Goal: Task Accomplishment & Management: Manage account settings

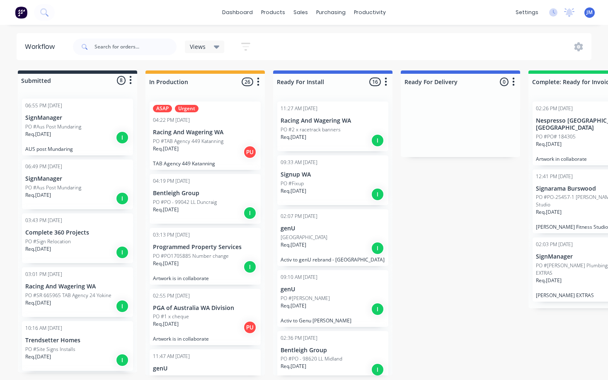
click at [201, 114] on div "ASAP Urgent 04:22 PM [DATE] Racing And Wagering WA PO #TAB Agency 449 Katanning…" at bounding box center [205, 136] width 111 height 68
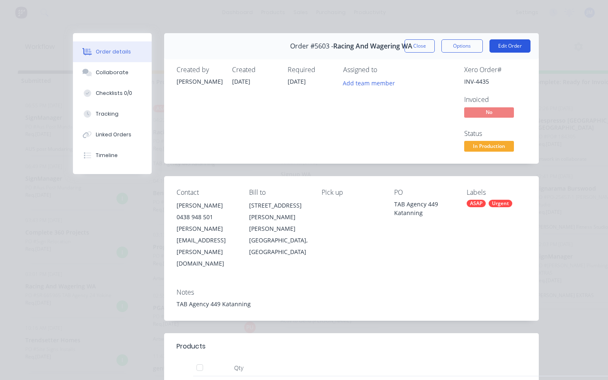
click at [518, 44] on button "Edit Order" at bounding box center [509, 45] width 41 height 13
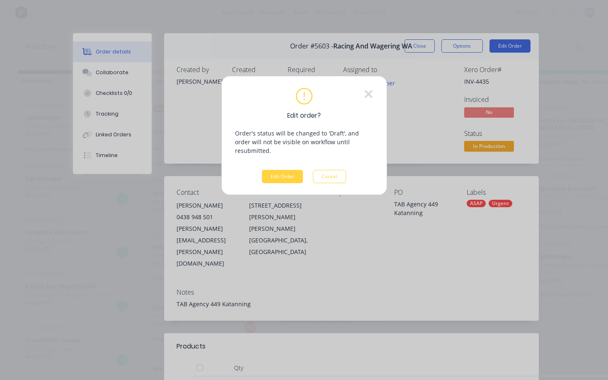
click at [279, 161] on div "Edit order? Order's status will be changed to 'Draft', and order will not be vi…" at bounding box center [304, 135] width 138 height 95
click at [287, 171] on button "Edit Order" at bounding box center [282, 176] width 41 height 13
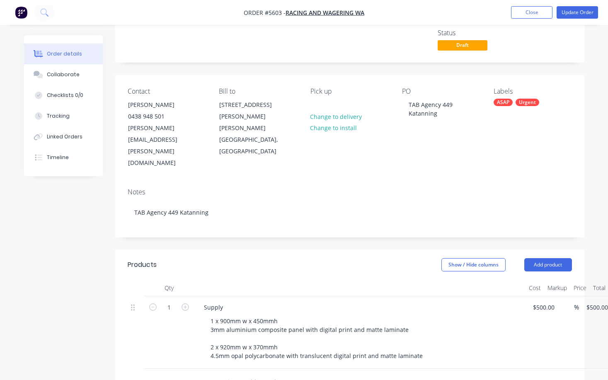
scroll to position [66, 0]
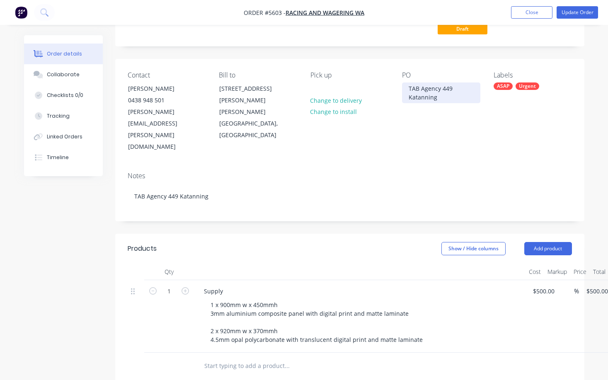
click at [406, 87] on div "TAB Agency 449 Katanning" at bounding box center [441, 92] width 78 height 21
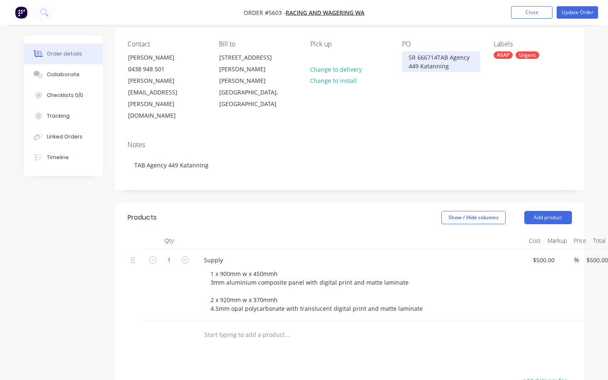
scroll to position [103, 0]
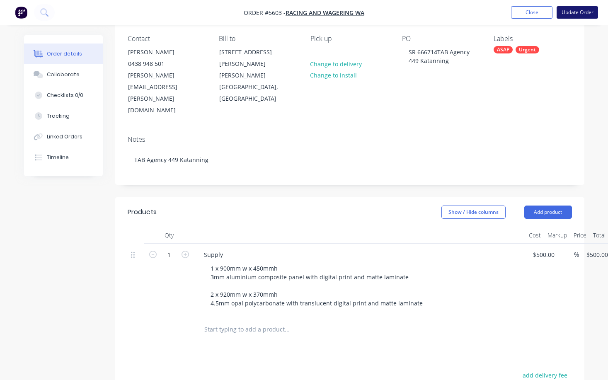
click at [569, 13] on button "Update Order" at bounding box center [576, 12] width 41 height 12
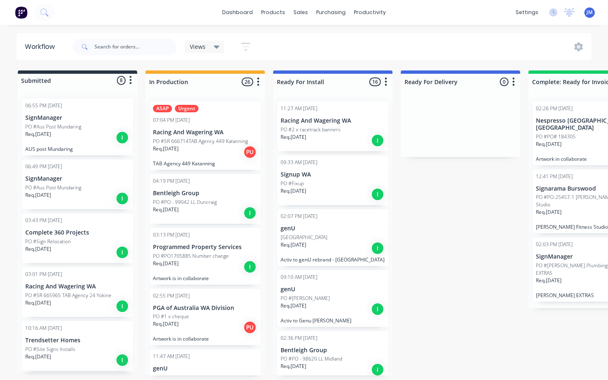
click at [223, 117] on div "07:04 PM [DATE]" at bounding box center [205, 119] width 104 height 7
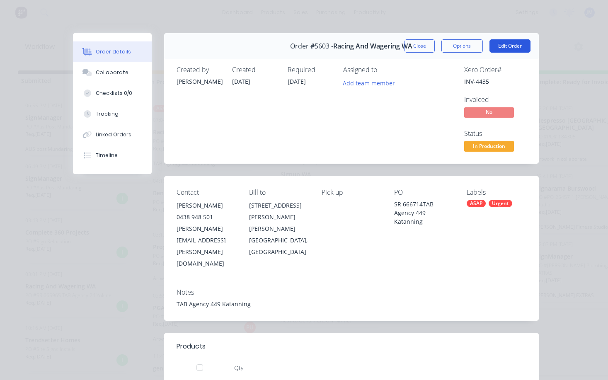
click at [519, 46] on button "Edit Order" at bounding box center [509, 45] width 41 height 13
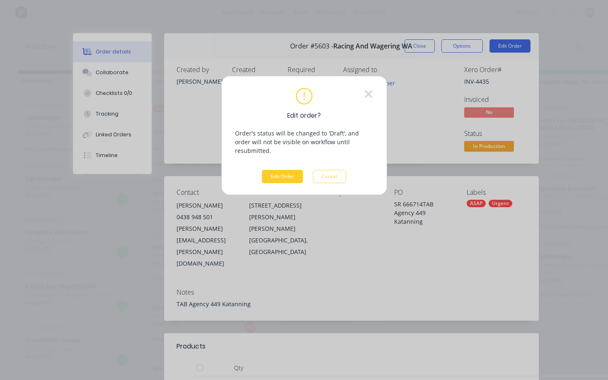
click at [292, 170] on button "Edit Order" at bounding box center [282, 176] width 41 height 13
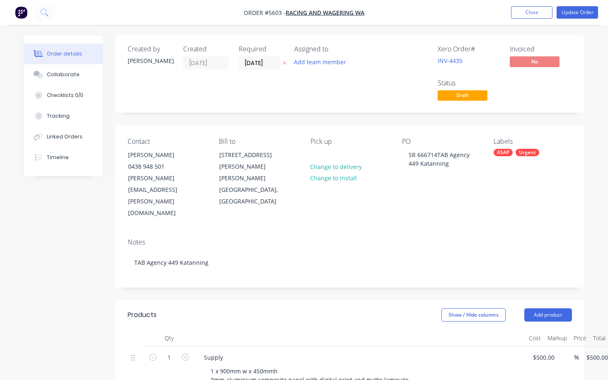
click at [521, 179] on div "Labels ASAP Urgent" at bounding box center [532, 179] width 78 height 82
click at [503, 147] on div "Labels ASAP Urgent" at bounding box center [532, 179] width 78 height 82
click at [505, 150] on div "ASAP" at bounding box center [502, 152] width 19 height 7
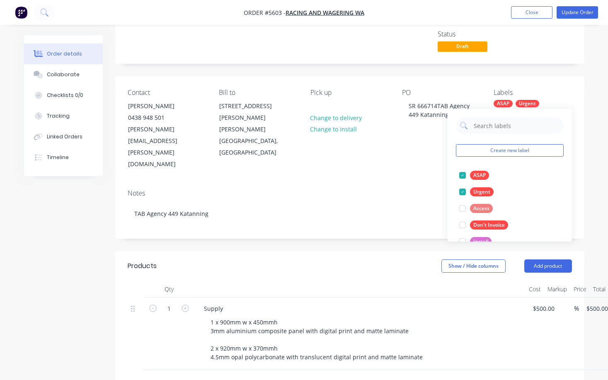
scroll to position [52, 0]
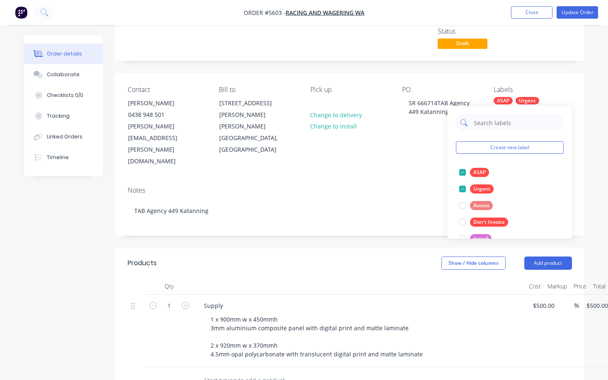
click at [491, 124] on input "text" at bounding box center [516, 122] width 87 height 17
drag, startPoint x: 514, startPoint y: 121, endPoint x: 456, endPoint y: 121, distance: 58.0
click at [456, 121] on div "FUCK FUCK" at bounding box center [510, 122] width 108 height 17
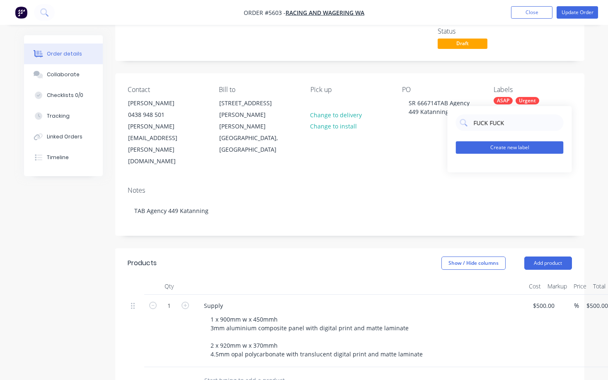
type input "FUCK FUCK"
click at [490, 145] on button "Create new label" at bounding box center [510, 147] width 108 height 12
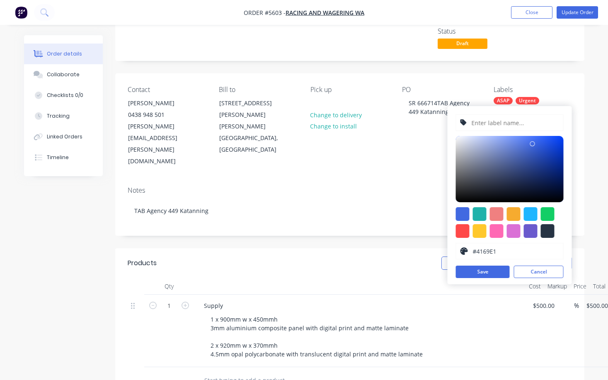
click at [485, 122] on input "text" at bounding box center [515, 123] width 88 height 16
paste input "FUCK FUCK"
type input "FUCK FUCK"
click at [460, 233] on div at bounding box center [463, 231] width 14 height 14
type input "#FF4949"
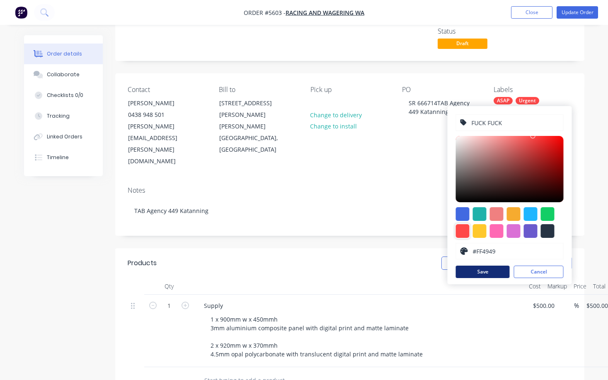
click at [501, 270] on button "Save" at bounding box center [483, 272] width 54 height 12
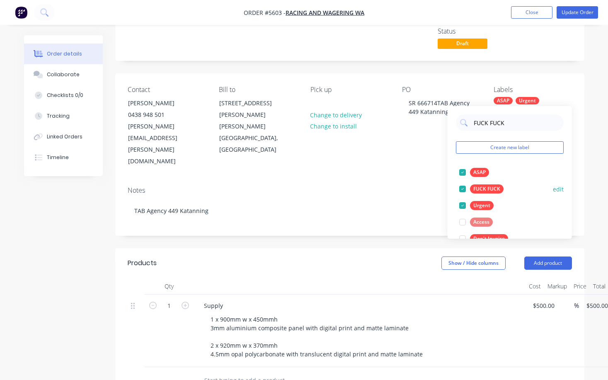
click at [488, 186] on div "FUCK FUCK" at bounding box center [487, 188] width 34 height 9
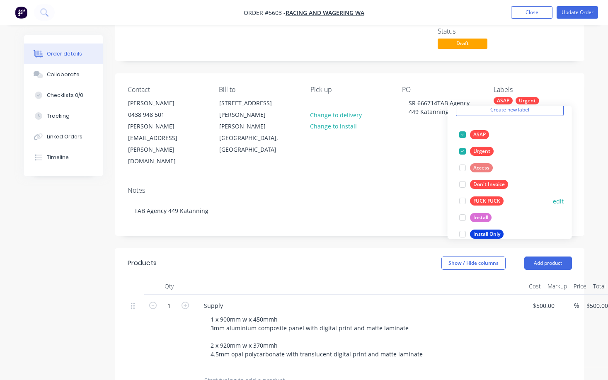
click at [464, 200] on div at bounding box center [462, 201] width 17 height 17
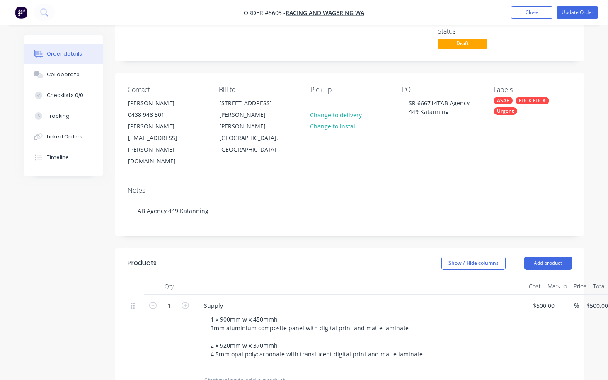
click at [385, 180] on div "Notes TAB Agency 449 Katanning" at bounding box center [349, 208] width 469 height 56
click at [524, 102] on div "FUCK FUCK" at bounding box center [532, 100] width 34 height 7
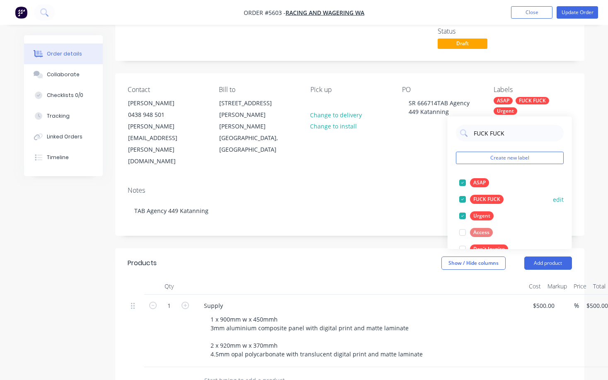
click at [558, 200] on button "edit" at bounding box center [558, 199] width 11 height 9
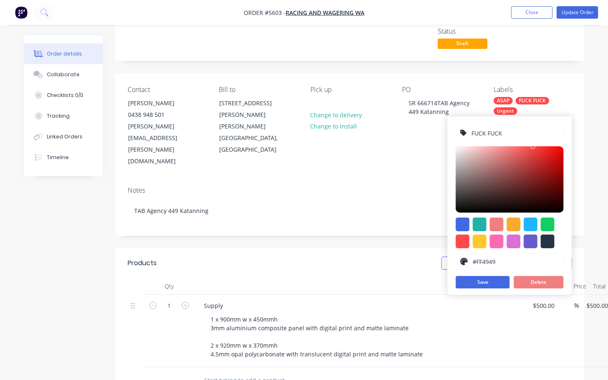
drag, startPoint x: 504, startPoint y: 131, endPoint x: 487, endPoint y: 129, distance: 16.6
click at [487, 129] on input "FUCK FUCK" at bounding box center [515, 133] width 88 height 16
type input "FUCK URGENT"
click at [495, 282] on button "Save" at bounding box center [483, 282] width 54 height 12
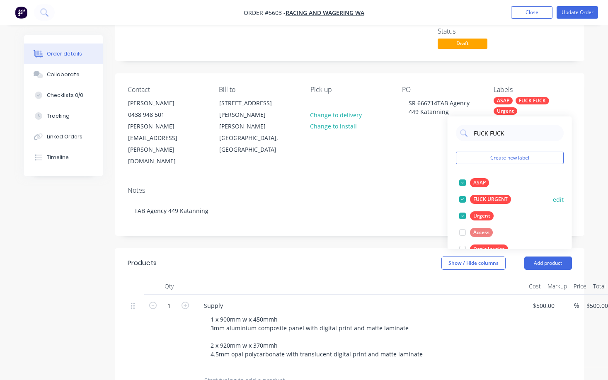
click at [485, 198] on div "FUCK URGENT" at bounding box center [490, 199] width 41 height 9
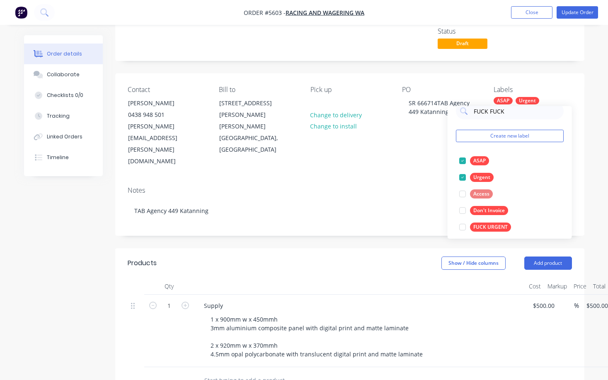
scroll to position [19, 0]
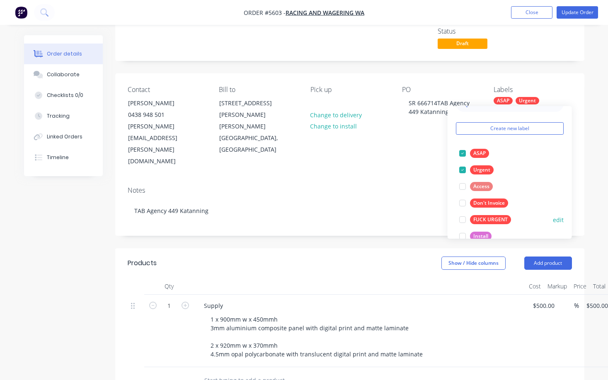
click at [559, 220] on button "edit" at bounding box center [558, 219] width 11 height 9
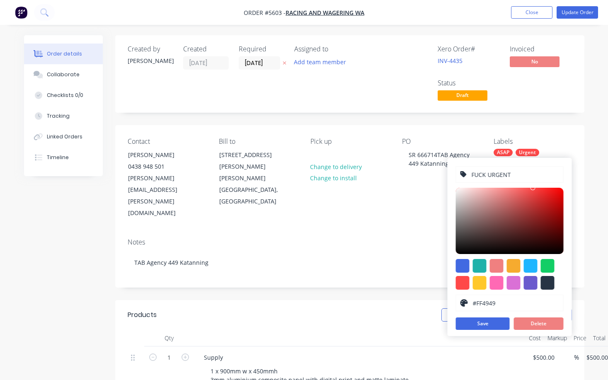
scroll to position [0, 0]
click at [486, 175] on input "FUCK URGENT" at bounding box center [515, 175] width 88 height 16
type input "FUCKING URGENT"
click at [492, 323] on button "Save" at bounding box center [483, 323] width 54 height 12
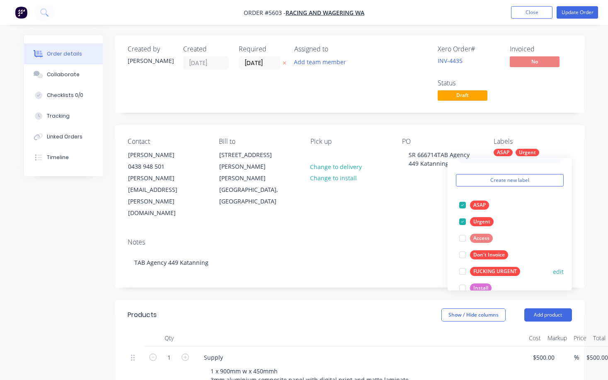
click at [491, 271] on div "FUCKING URGENT" at bounding box center [495, 271] width 50 height 9
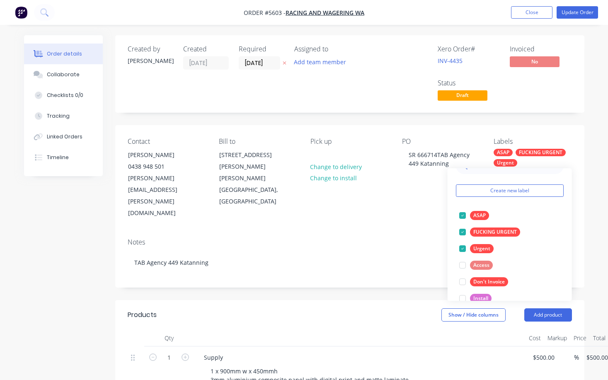
click at [384, 232] on div "Notes TAB Agency 449 Katanning" at bounding box center [349, 260] width 469 height 56
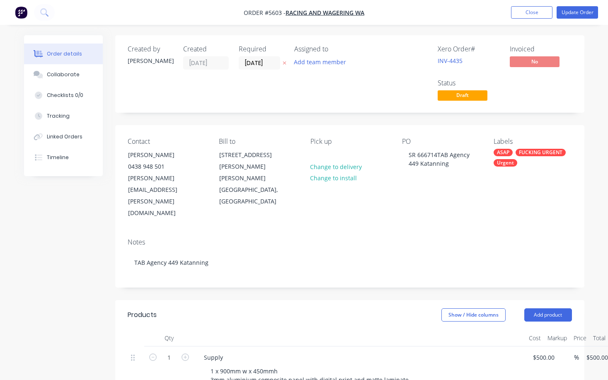
click at [508, 163] on div "Urgent" at bounding box center [505, 162] width 24 height 7
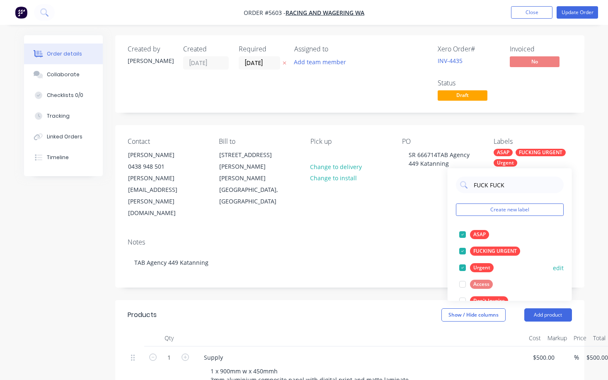
click at [556, 269] on button "edit" at bounding box center [558, 268] width 11 height 9
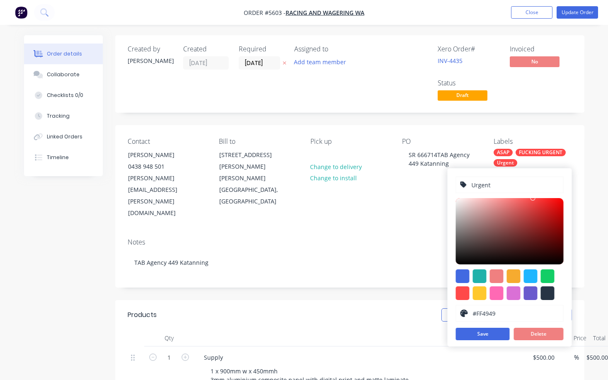
drag, startPoint x: 492, startPoint y: 184, endPoint x: 431, endPoint y: 184, distance: 60.9
click at [431, 184] on body "Order #5603 - Racing And Wagering WA Add product Close Update Order Order detai…" at bounding box center [304, 328] width 608 height 657
click at [481, 187] on input "Urgent" at bounding box center [515, 185] width 88 height 16
type input "URGENT"
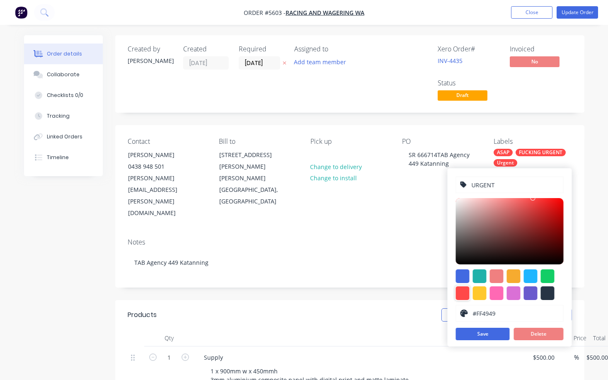
click at [463, 288] on div at bounding box center [463, 293] width 14 height 14
click at [494, 334] on button "Save" at bounding box center [483, 334] width 54 height 12
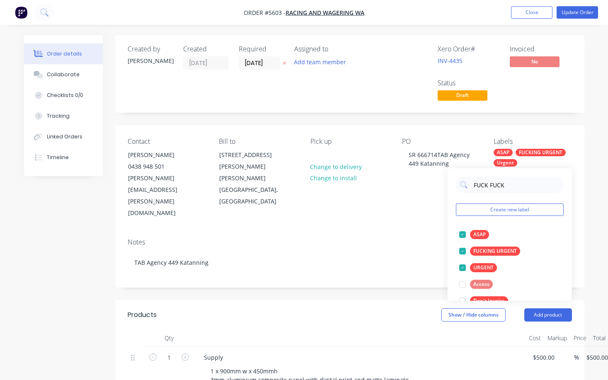
click at [412, 232] on div "Notes TAB Agency 449 Katanning" at bounding box center [349, 260] width 469 height 56
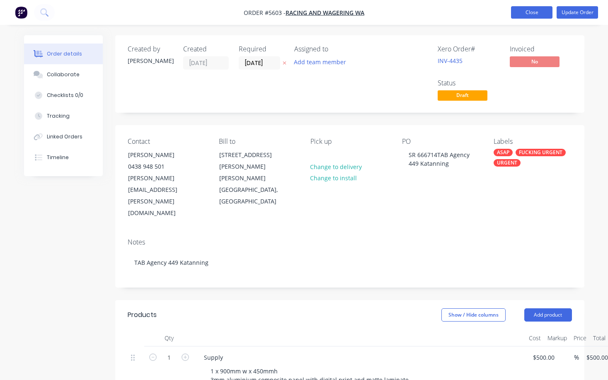
click at [533, 13] on button "Close" at bounding box center [531, 12] width 41 height 12
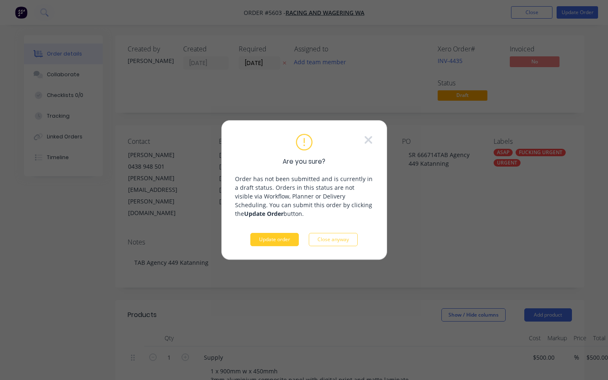
click at [285, 243] on button "Update order" at bounding box center [274, 239] width 48 height 13
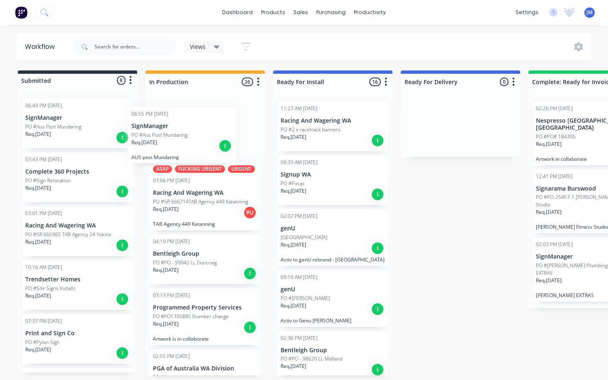
drag, startPoint x: 68, startPoint y: 132, endPoint x: 188, endPoint y: 144, distance: 119.9
click at [186, 142] on div "Submitted 8 Status colour #273444 hex #273444 Save Cancel Summaries Total order…" at bounding box center [504, 222] width 1021 height 305
click at [188, 144] on div "Req. [DATE] I" at bounding box center [205, 140] width 104 height 14
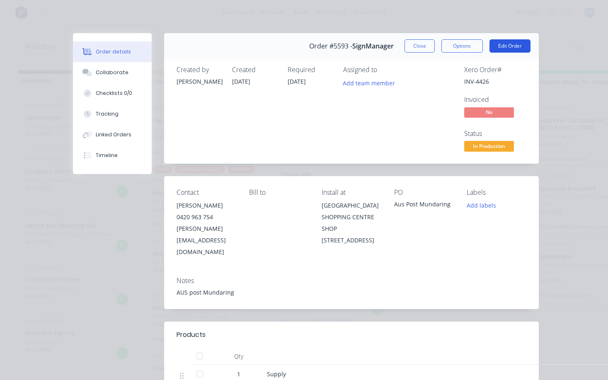
click at [503, 48] on button "Edit Order" at bounding box center [509, 45] width 41 height 13
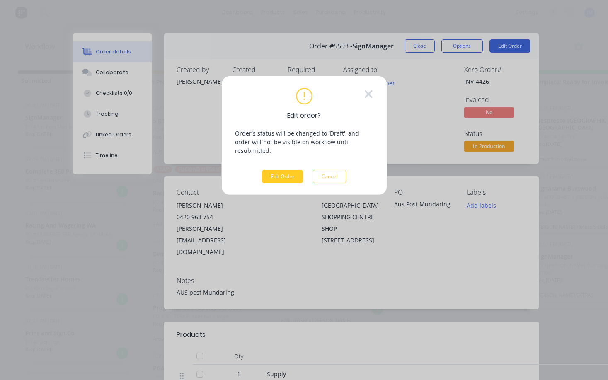
click at [288, 170] on button "Edit Order" at bounding box center [282, 176] width 41 height 13
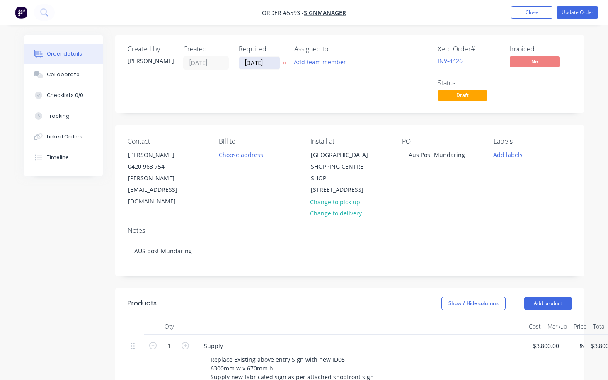
click at [258, 65] on input "[DATE]" at bounding box center [259, 63] width 41 height 12
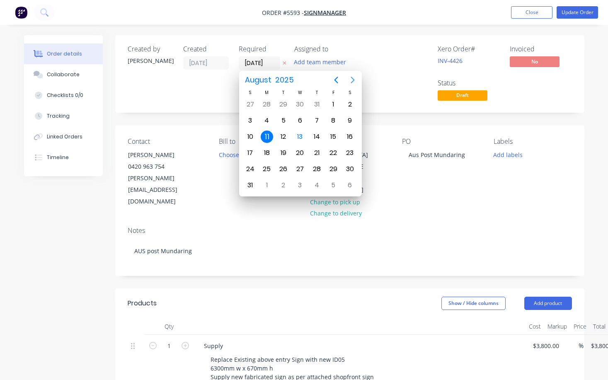
click at [349, 82] on icon "Next page" at bounding box center [353, 80] width 10 height 10
click at [329, 104] on div "5" at bounding box center [333, 104] width 12 height 12
type input "[DATE]"
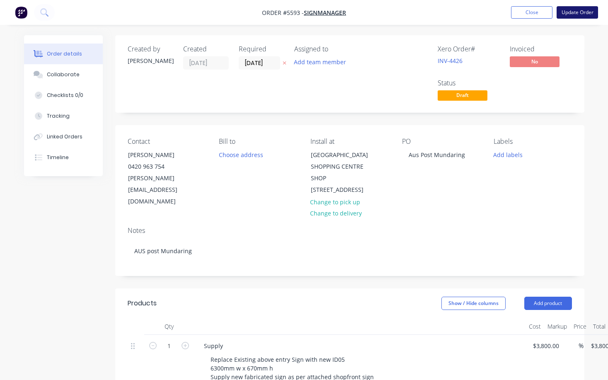
click at [579, 15] on button "Update Order" at bounding box center [576, 12] width 41 height 12
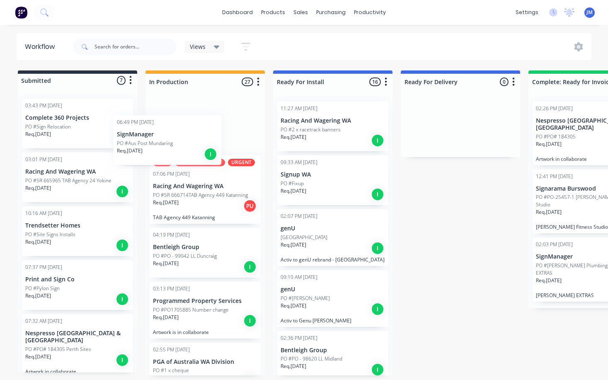
drag, startPoint x: 71, startPoint y: 128, endPoint x: 176, endPoint y: 145, distance: 106.7
click at [176, 145] on div "Submitted 7 Status colour #273444 hex #273444 Save Cancel Summaries Total order…" at bounding box center [504, 222] width 1021 height 305
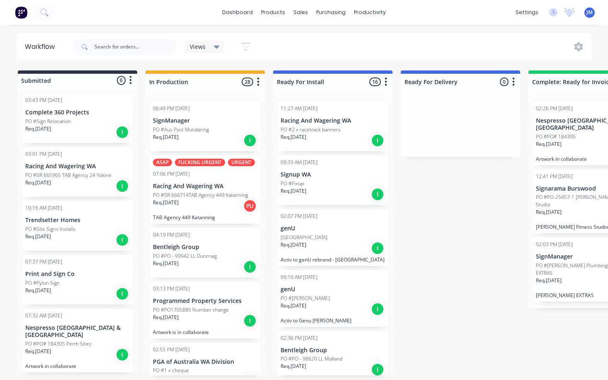
scroll to position [8, 0]
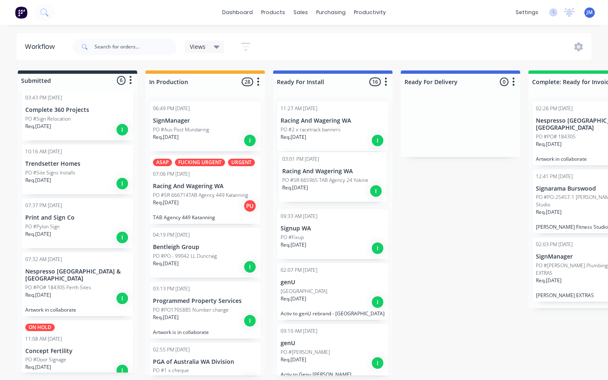
drag, startPoint x: 68, startPoint y: 179, endPoint x: 327, endPoint y: 187, distance: 259.1
click at [327, 187] on div "Submitted 6 Status colour #273444 hex #273444 Save Cancel Summaries Total order…" at bounding box center [504, 222] width 1021 height 305
click at [327, 187] on div "Req. [DATE] I" at bounding box center [333, 194] width 104 height 14
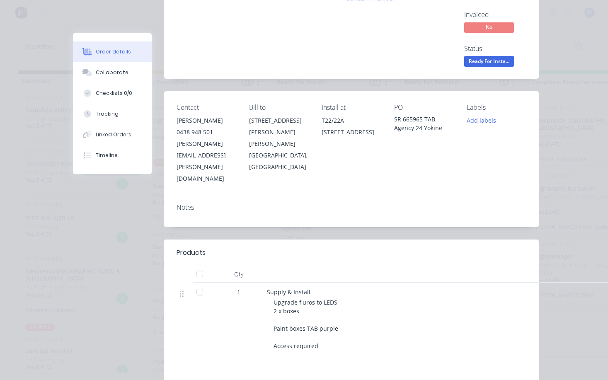
scroll to position [10, 0]
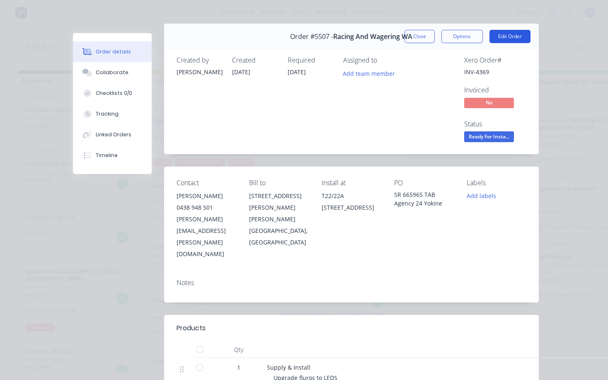
click at [505, 37] on button "Edit Order" at bounding box center [509, 36] width 41 height 13
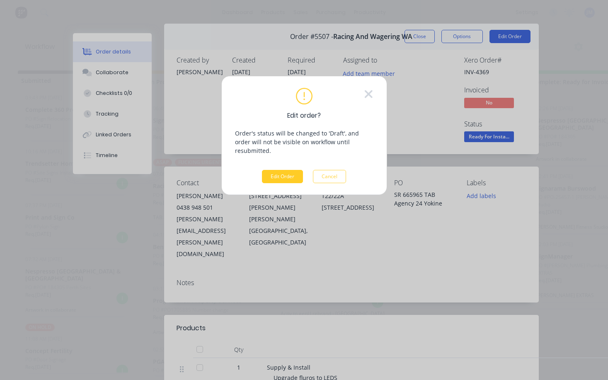
click at [283, 170] on button "Edit Order" at bounding box center [282, 176] width 41 height 13
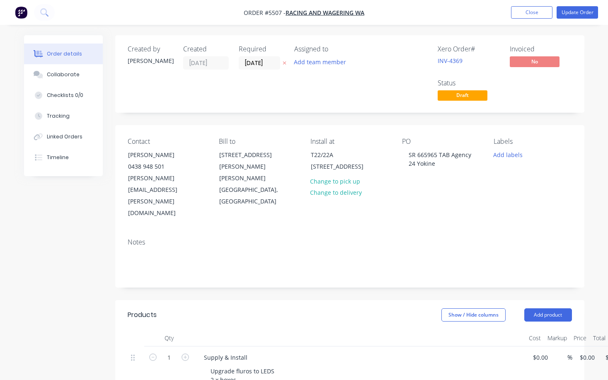
type input "$1,000.00"
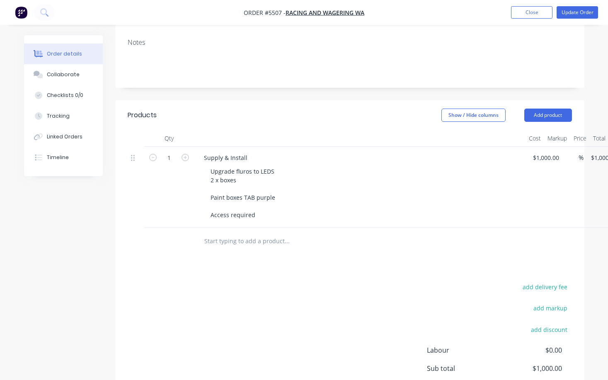
scroll to position [198, 0]
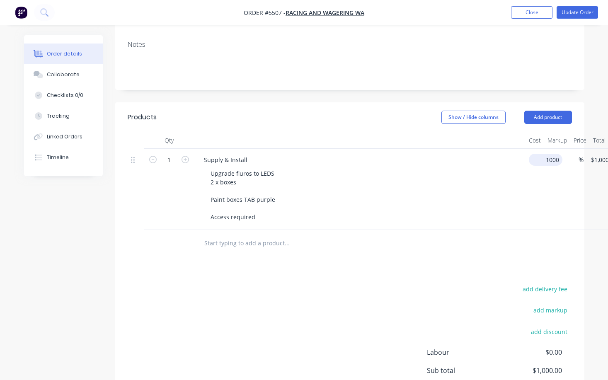
click at [552, 149] on div "1 Supply & Install Upgrade fluros to LEDS 2 x boxes Paint boxes TAB purple Acce…" at bounding box center [350, 189] width 444 height 81
type input "$2,250.00"
click at [466, 183] on div "Upgrade fluros to LEDS 2 x boxes Paint boxes TAB purple Access required" at bounding box center [363, 195] width 318 height 56
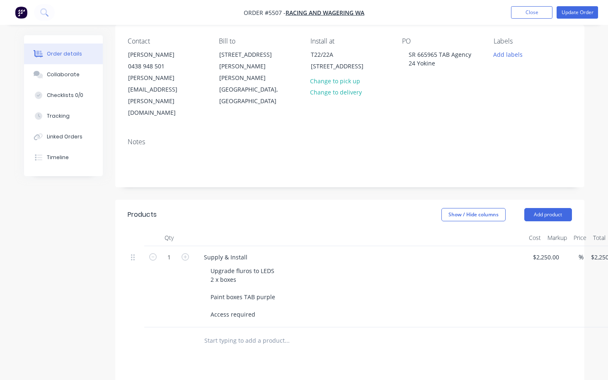
scroll to position [98, 0]
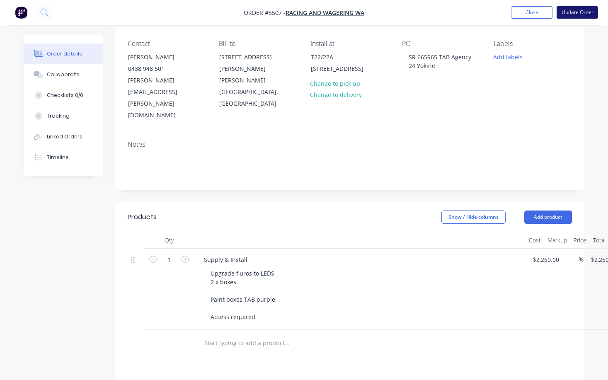
click at [572, 15] on button "Update Order" at bounding box center [576, 12] width 41 height 12
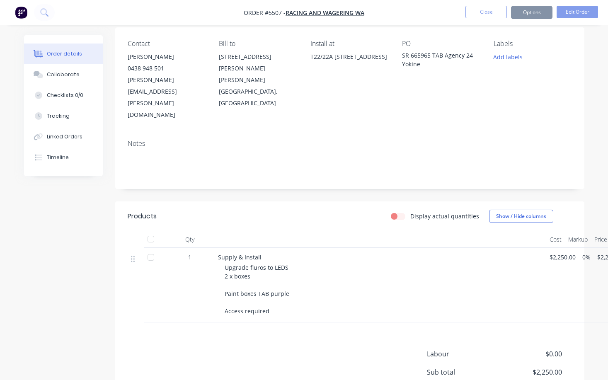
scroll to position [0, 0]
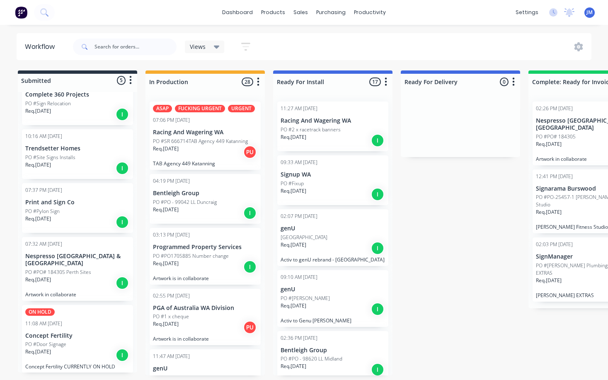
scroll to position [23, 0]
click at [82, 276] on div "Req. [DATE] I" at bounding box center [77, 283] width 104 height 14
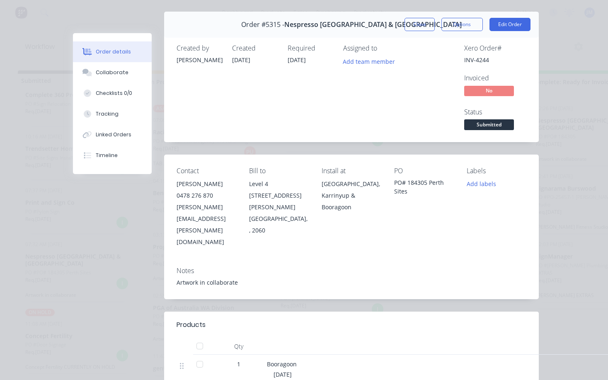
scroll to position [37, 0]
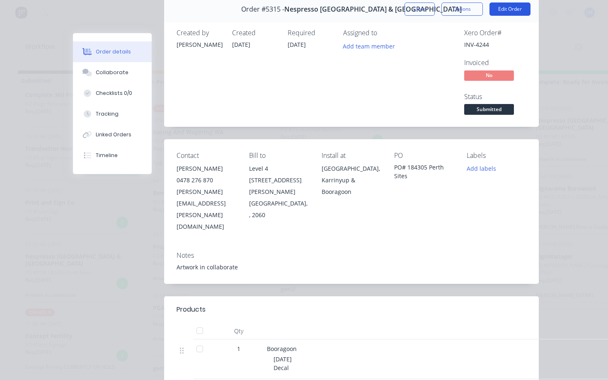
click at [510, 12] on button "Edit Order" at bounding box center [509, 8] width 41 height 13
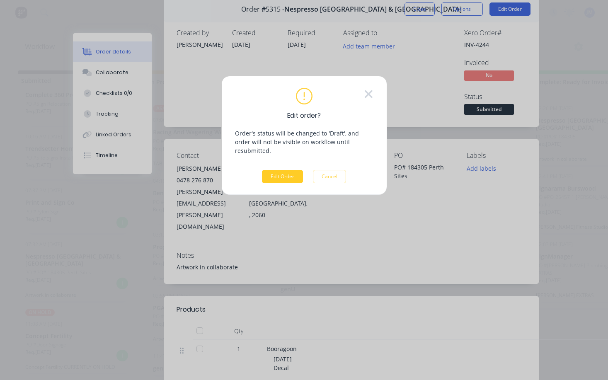
click at [279, 170] on button "Edit Order" at bounding box center [282, 176] width 41 height 13
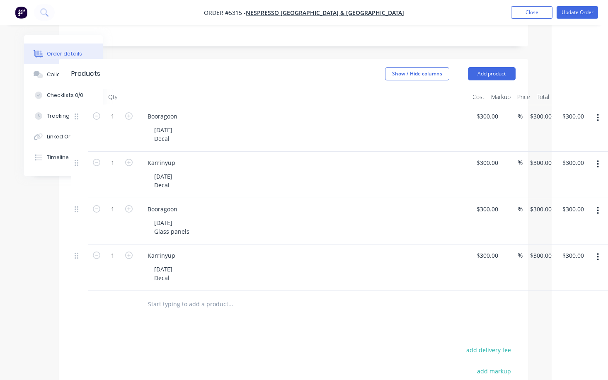
scroll to position [241, 56]
click at [598, 114] on icon "button" at bounding box center [598, 117] width 2 height 7
click at [570, 150] on div "Duplicate" at bounding box center [569, 156] width 64 height 12
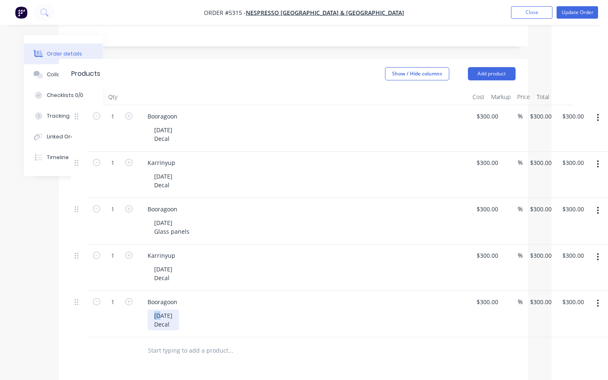
drag, startPoint x: 160, startPoint y: 281, endPoint x: 145, endPoint y: 281, distance: 14.9
click at [145, 291] on div "Booragoon [DATE] Decal" at bounding box center [303, 314] width 331 height 46
drag, startPoint x: 168, startPoint y: 278, endPoint x: 163, endPoint y: 277, distance: 4.6
click at [163, 310] on div "[DATE] Decal" at bounding box center [163, 320] width 31 height 21
click at [178, 310] on div "[DATE] Decal" at bounding box center [163, 320] width 31 height 21
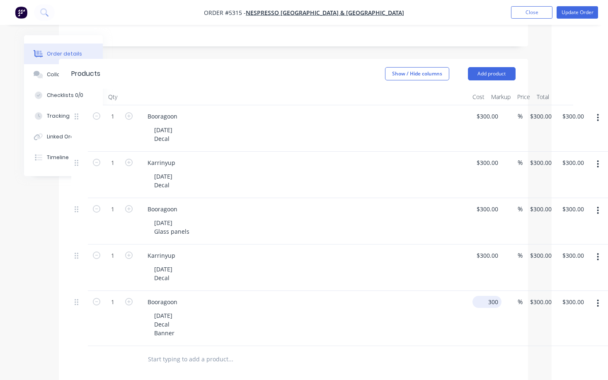
click at [479, 296] on input "300" at bounding box center [489, 302] width 26 height 12
type input "$550.00"
click at [435, 310] on div "[DATE] Decal Banner" at bounding box center [307, 324] width 318 height 29
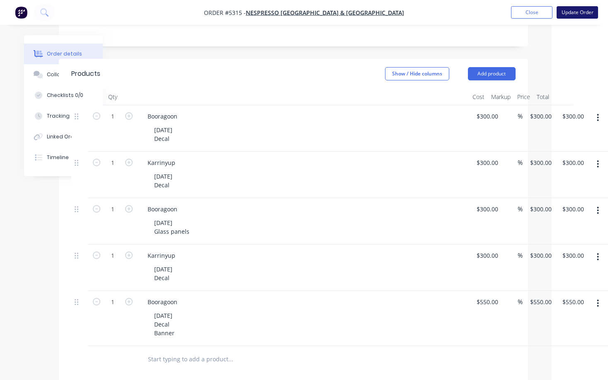
click at [581, 15] on button "Update Order" at bounding box center [576, 12] width 41 height 12
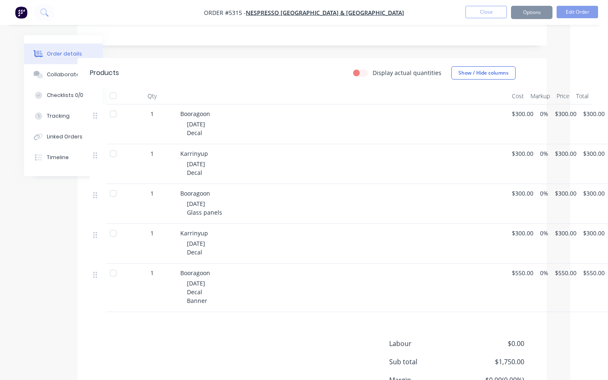
scroll to position [0, 0]
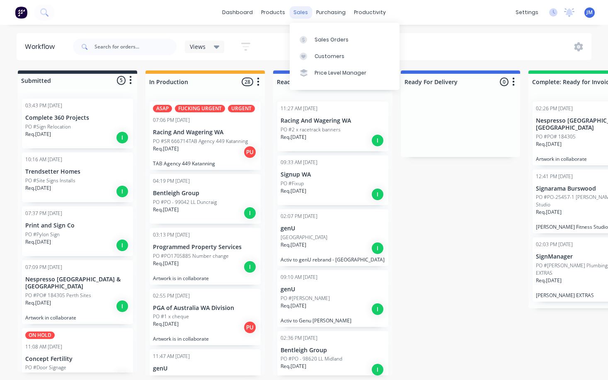
click at [293, 15] on div "sales" at bounding box center [300, 12] width 23 height 12
click at [322, 41] on div "Sales Orders" at bounding box center [331, 39] width 34 height 7
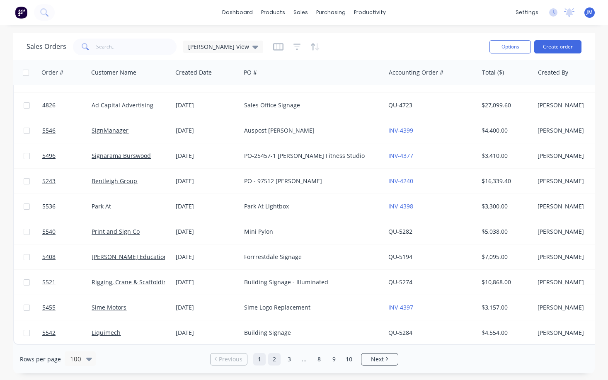
click at [272, 361] on link "2" at bounding box center [274, 359] width 12 height 12
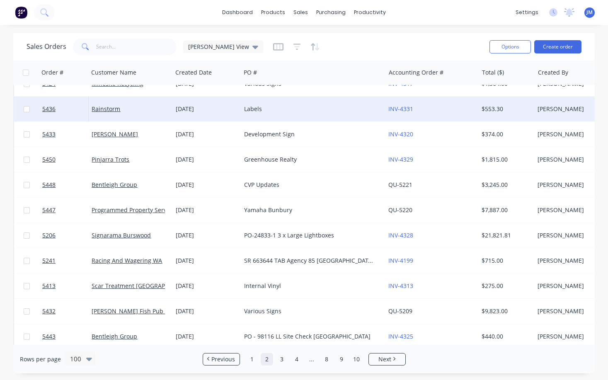
scroll to position [2234, 0]
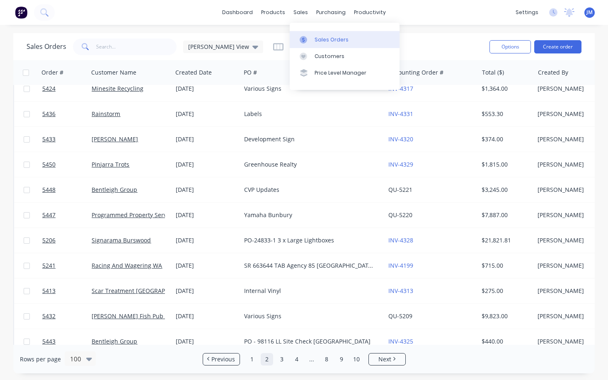
click at [321, 39] on div "Sales Orders" at bounding box center [331, 39] width 34 height 7
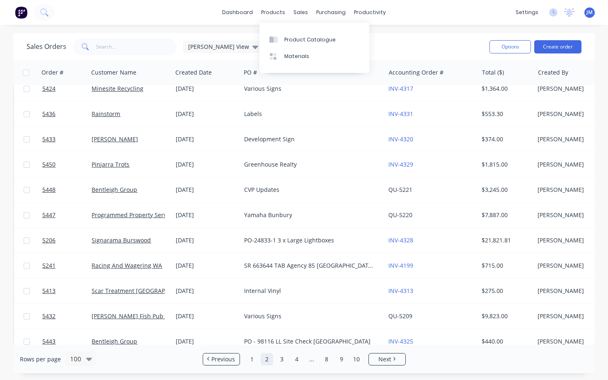
click at [242, 20] on div "dashboard products sales purchasing productivity dashboard products Product Cat…" at bounding box center [304, 12] width 608 height 25
click at [241, 15] on link "dashboard" at bounding box center [237, 12] width 39 height 12
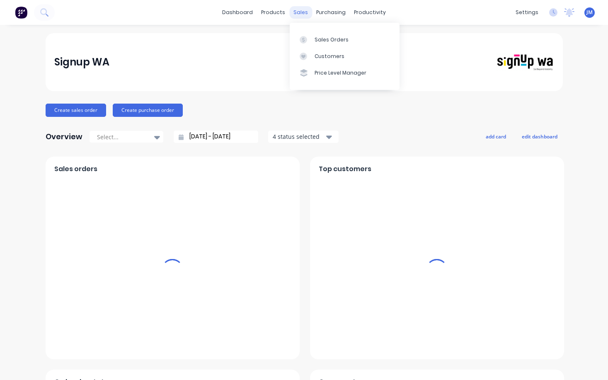
click at [300, 14] on div "sales" at bounding box center [300, 12] width 23 height 12
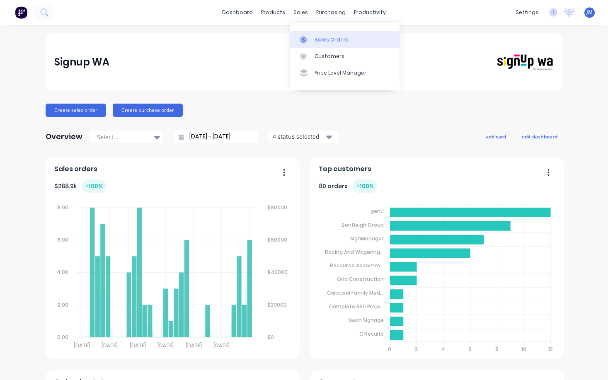
click at [315, 39] on div "Sales Orders" at bounding box center [331, 39] width 34 height 7
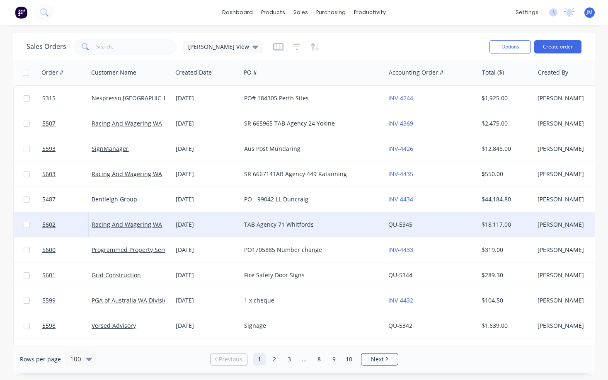
click at [288, 222] on div "TAB Agency 71 Whitfords" at bounding box center [309, 224] width 131 height 8
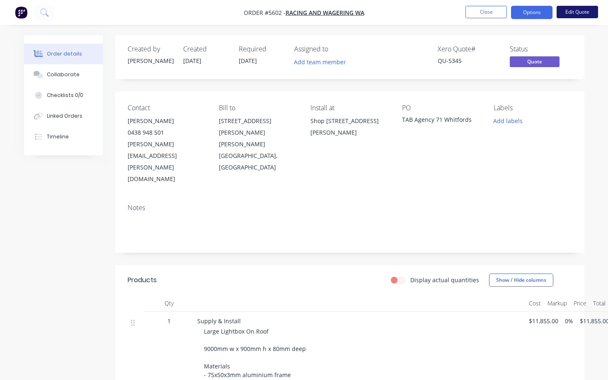
click at [576, 12] on button "Edit Quote" at bounding box center [576, 12] width 41 height 12
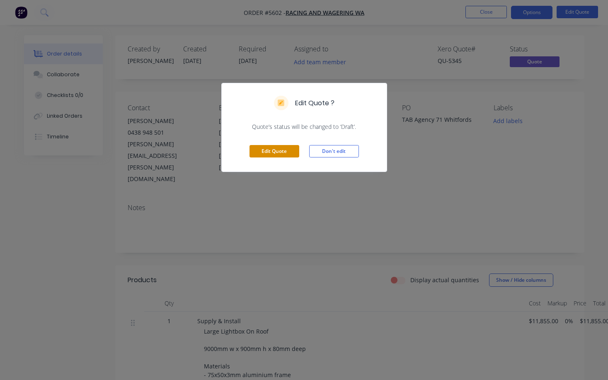
click at [283, 150] on button "Edit Quote" at bounding box center [274, 151] width 50 height 12
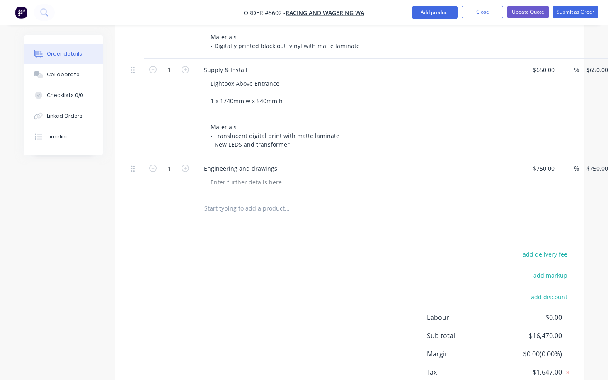
scroll to position [477, 0]
click at [244, 201] on input "text" at bounding box center [287, 209] width 166 height 17
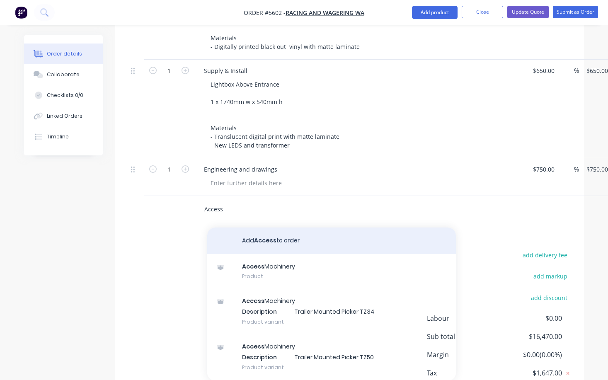
type input "Access"
click at [253, 227] on button "Add Access to order" at bounding box center [331, 240] width 249 height 27
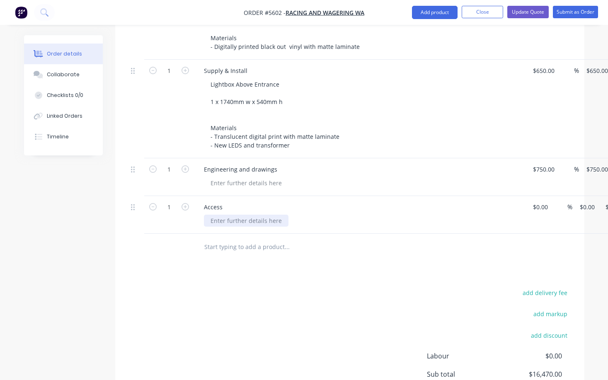
click at [233, 215] on div at bounding box center [246, 221] width 85 height 12
click at [537, 201] on input at bounding box center [541, 207] width 19 height 12
type input "$490.00"
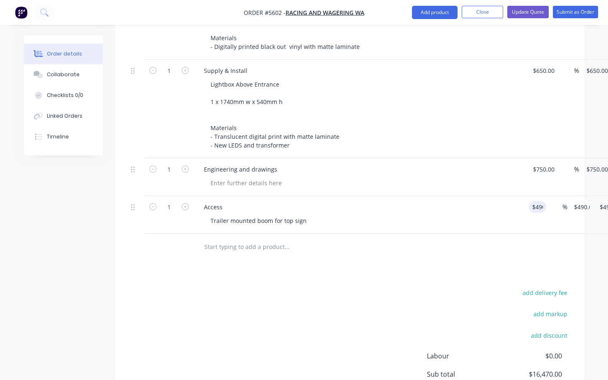
click at [507, 234] on div at bounding box center [350, 247] width 444 height 27
click at [523, 12] on button "Update Quote" at bounding box center [527, 12] width 41 height 12
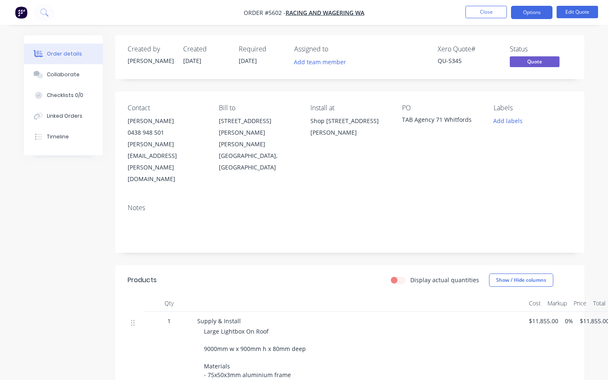
scroll to position [0, 0]
click at [483, 15] on button "Close" at bounding box center [485, 12] width 41 height 12
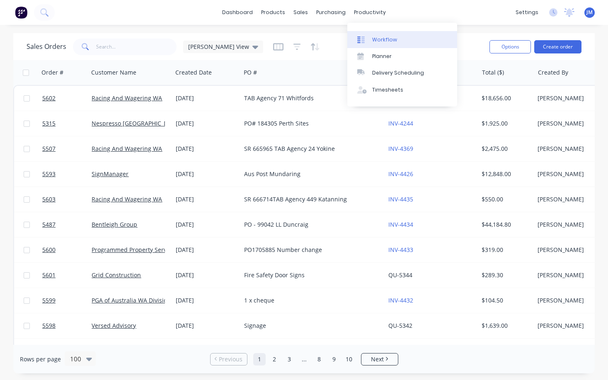
click at [385, 33] on link "Workflow" at bounding box center [402, 39] width 110 height 17
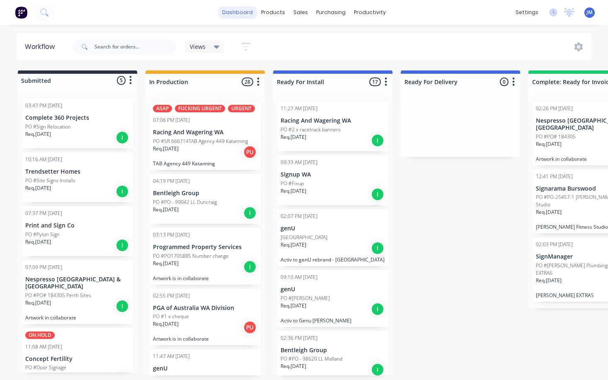
click at [236, 14] on link "dashboard" at bounding box center [237, 12] width 39 height 12
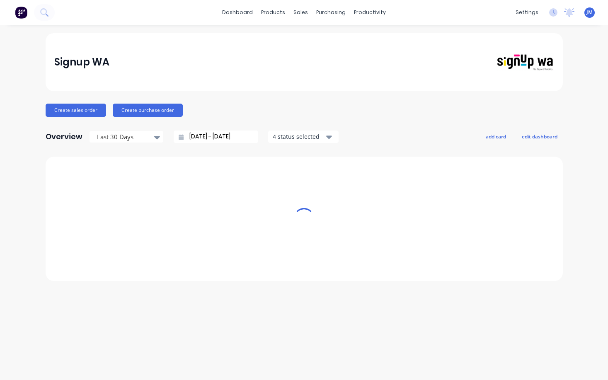
click at [236, 14] on link "dashboard" at bounding box center [237, 12] width 39 height 12
